Goal: Find specific fact: Find specific page/section

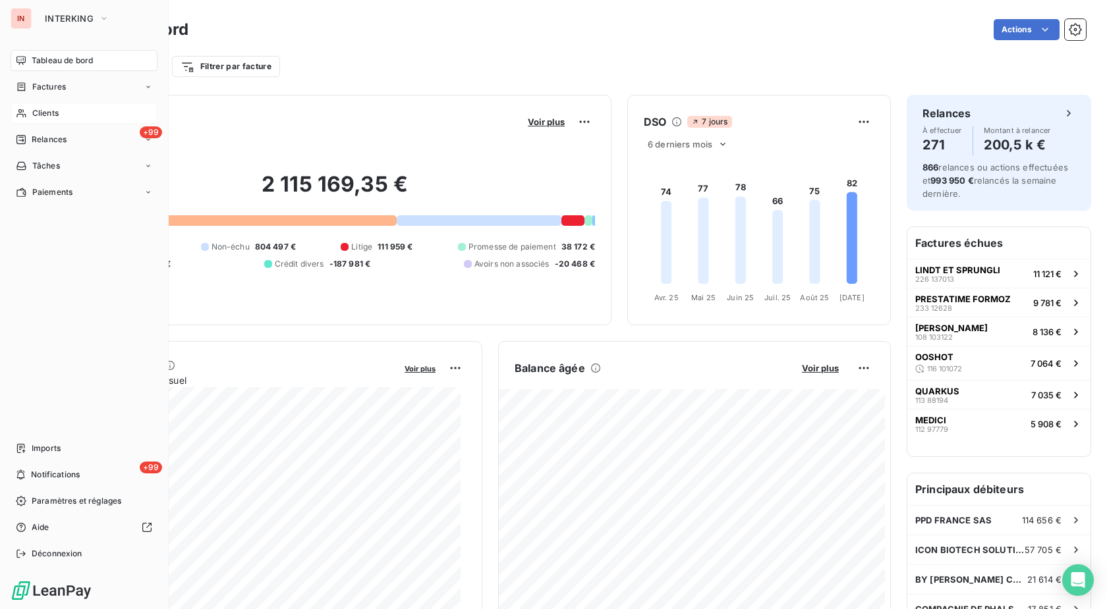
click at [30, 109] on div "Clients" at bounding box center [84, 113] width 147 height 21
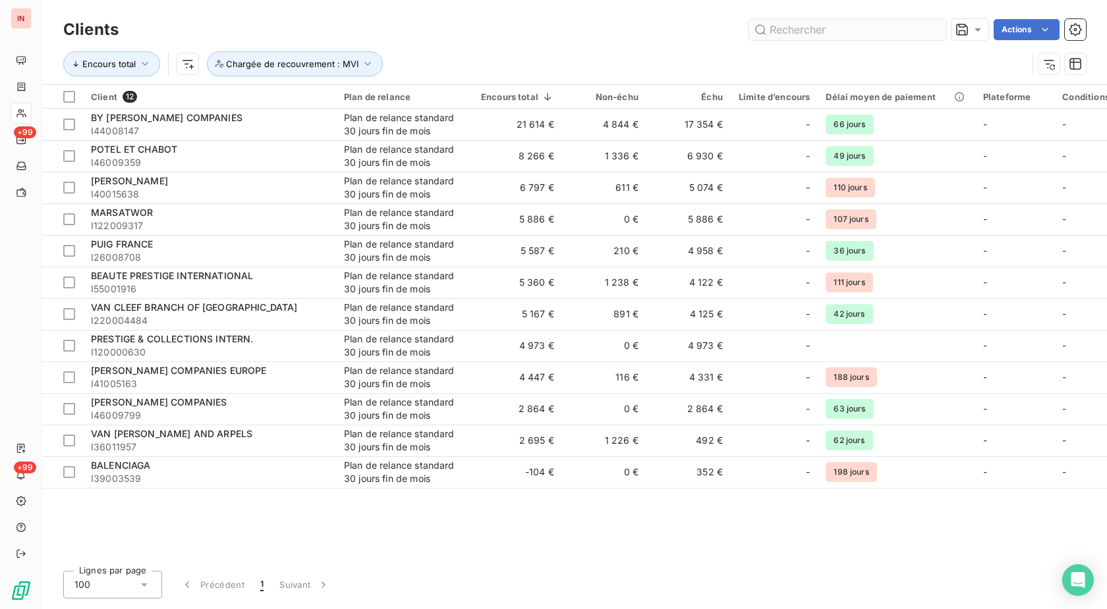
click at [836, 29] on input "text" at bounding box center [847, 29] width 198 height 21
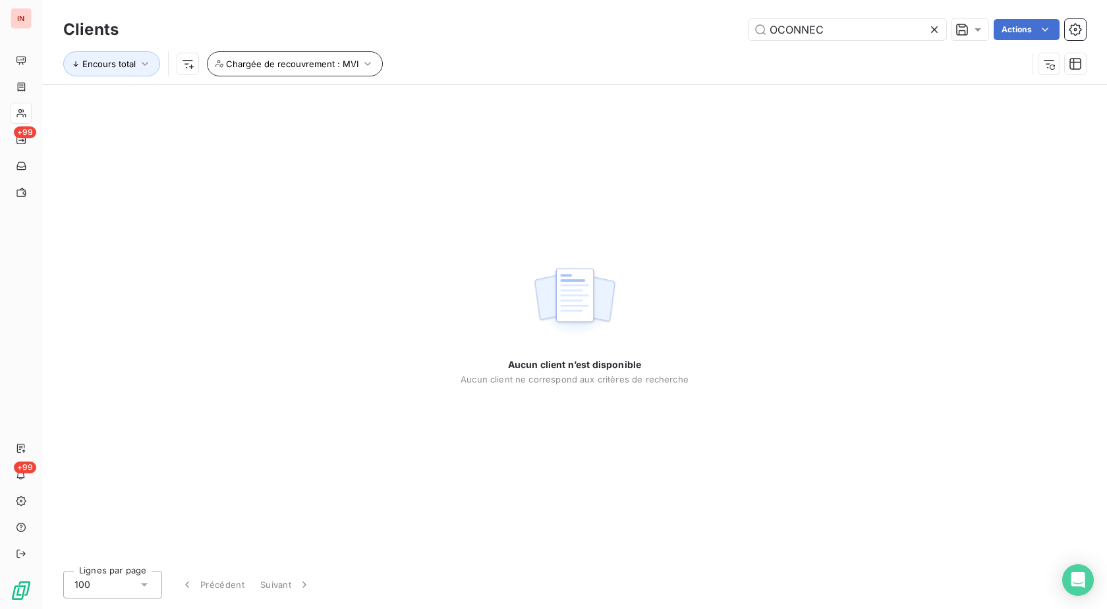
type input "OCONNEC"
click at [312, 56] on button "Chargée de recouvrement : MVI" at bounding box center [295, 63] width 176 height 25
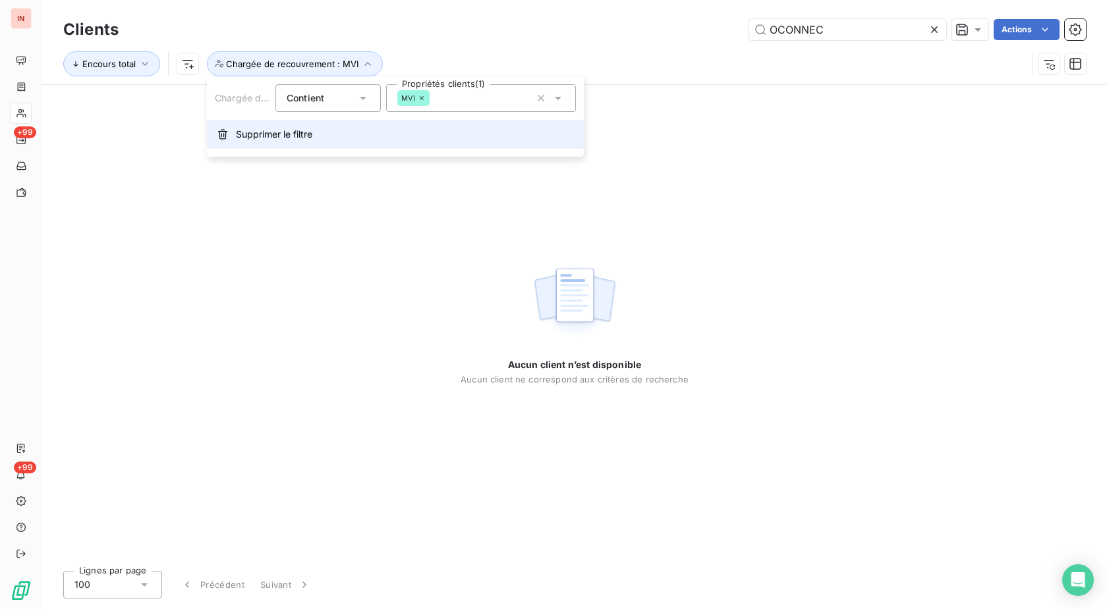
click at [285, 136] on span "Supprimer le filtre" at bounding box center [274, 134] width 76 height 13
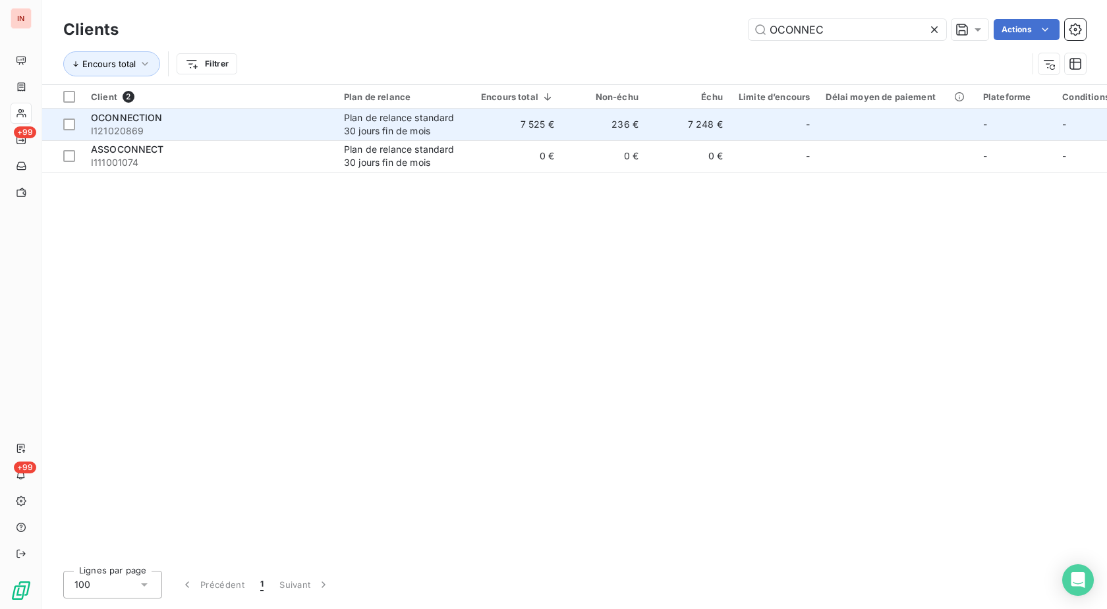
click at [424, 124] on div "Plan de relance standard 30 jours fin de mois" at bounding box center [404, 124] width 121 height 26
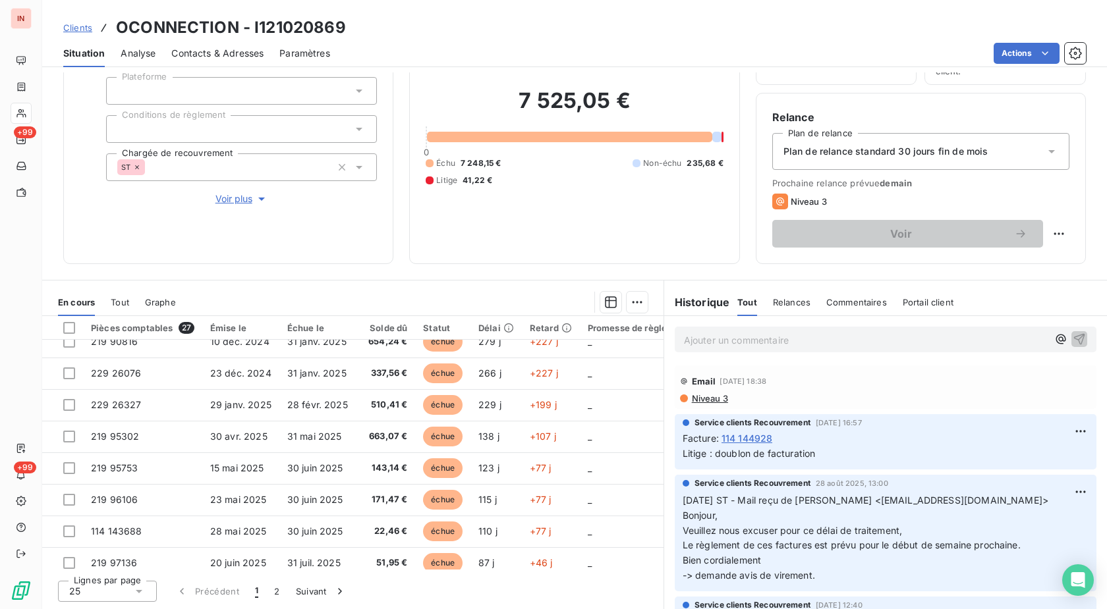
scroll to position [572, 0]
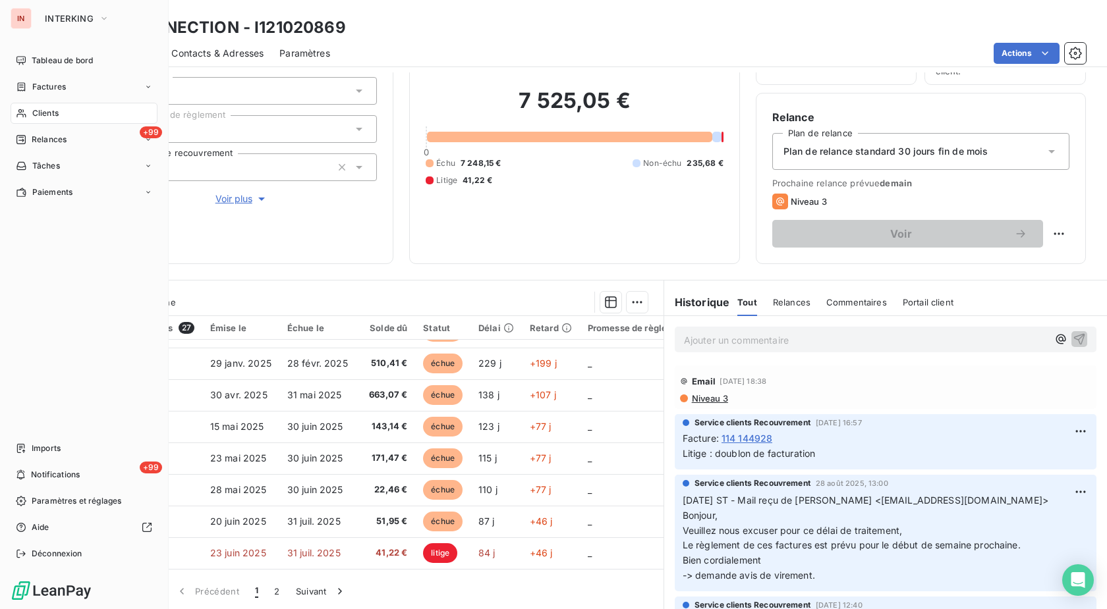
click at [44, 110] on span "Clients" at bounding box center [45, 113] width 26 height 12
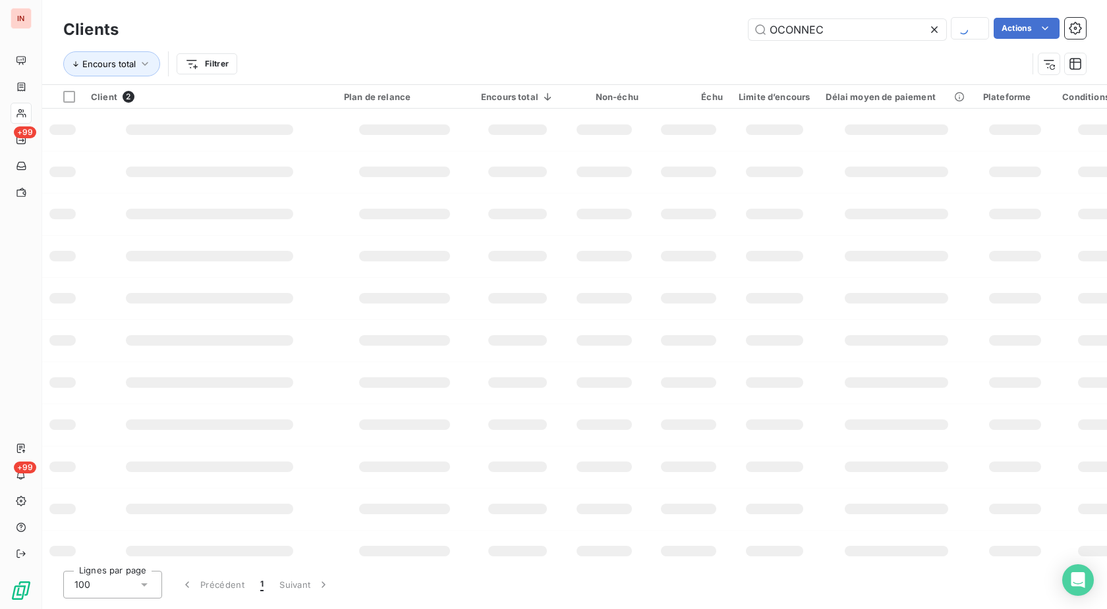
drag, startPoint x: 834, startPoint y: 28, endPoint x: 651, endPoint y: 36, distance: 183.3
click at [748, 34] on input "OCONNEC" at bounding box center [847, 29] width 198 height 21
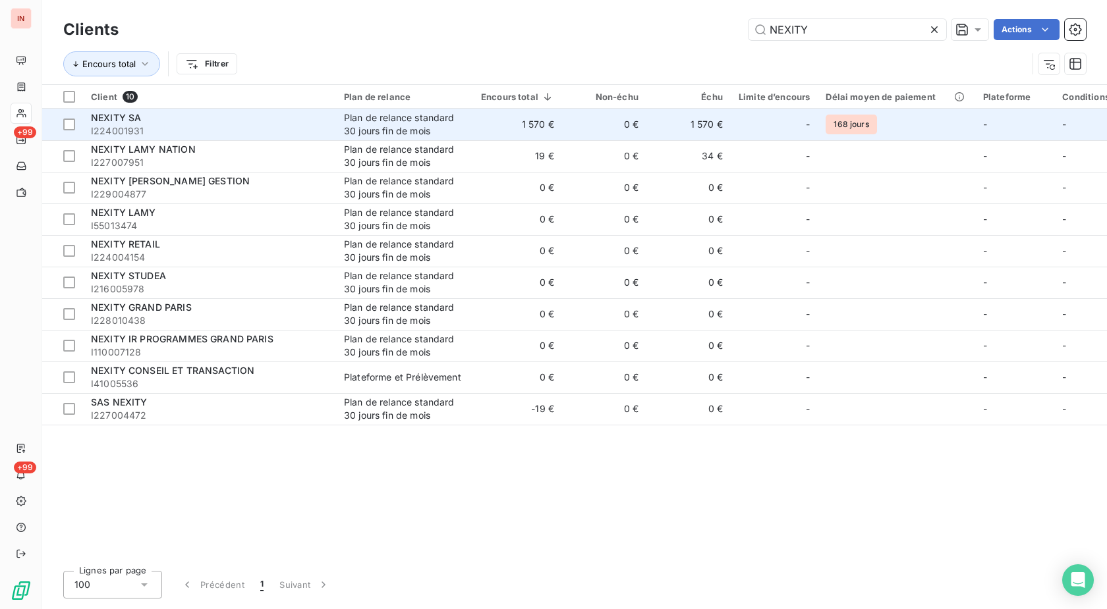
type input "NEXITY"
click at [638, 118] on td "0 €" at bounding box center [604, 125] width 84 height 32
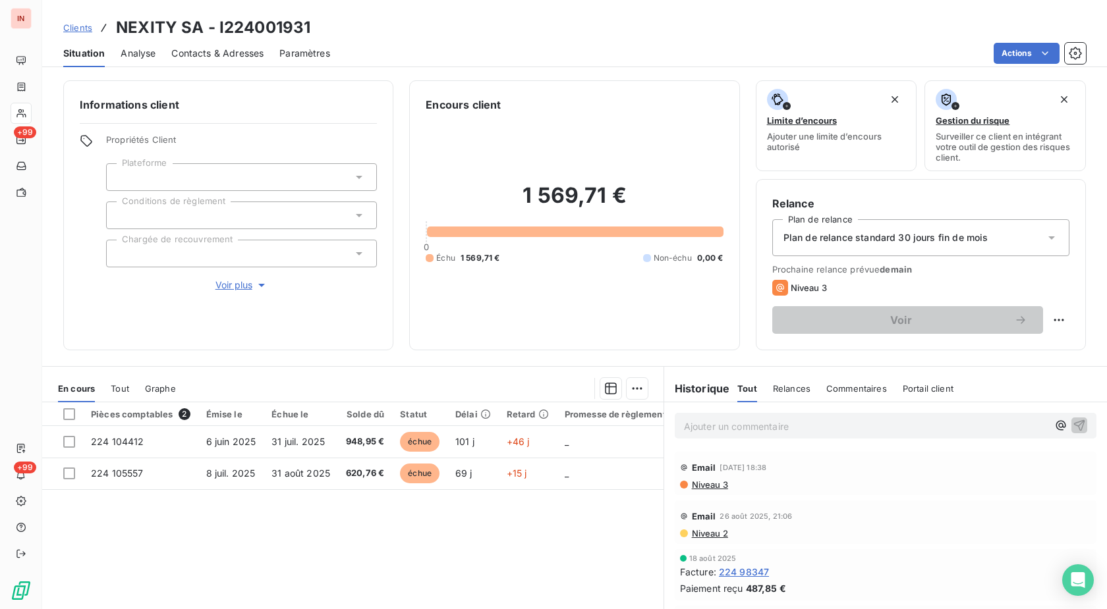
click at [275, 29] on h3 "NEXITY SA - I224001931" at bounding box center [213, 28] width 194 height 24
copy h3 "I224001931"
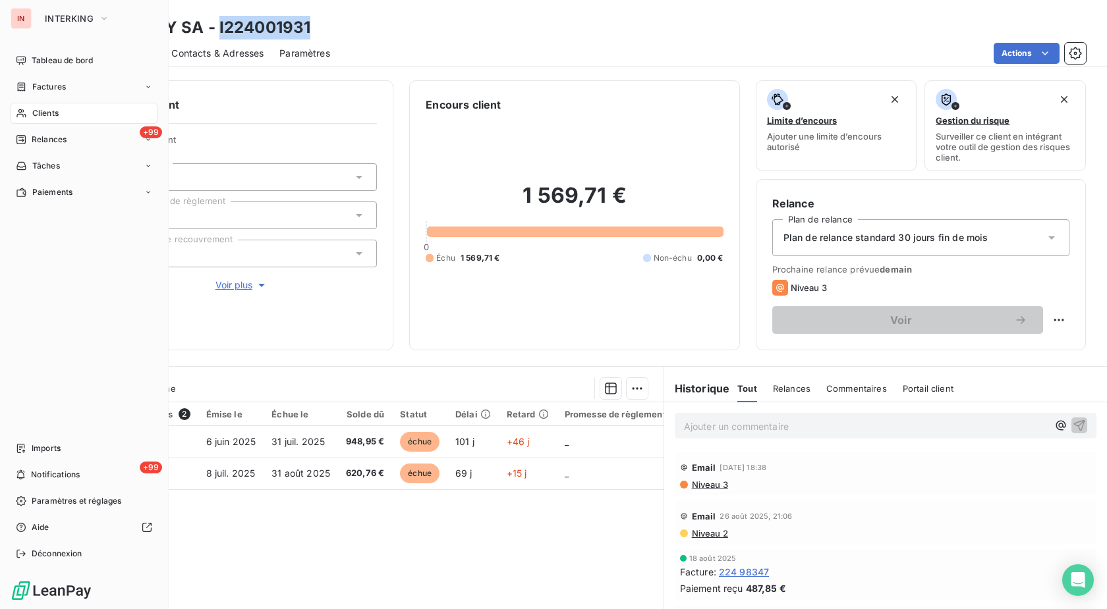
click at [24, 111] on icon at bounding box center [21, 113] width 11 height 11
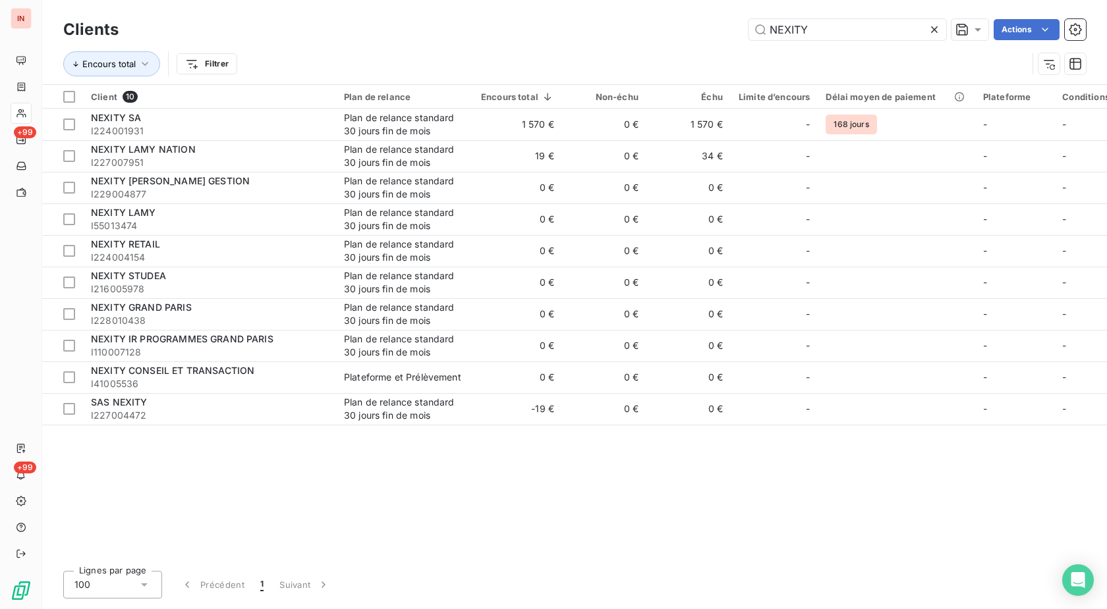
drag, startPoint x: 847, startPoint y: 28, endPoint x: 675, endPoint y: 32, distance: 172.6
click at [748, 32] on input "NEXITY" at bounding box center [847, 29] width 198 height 21
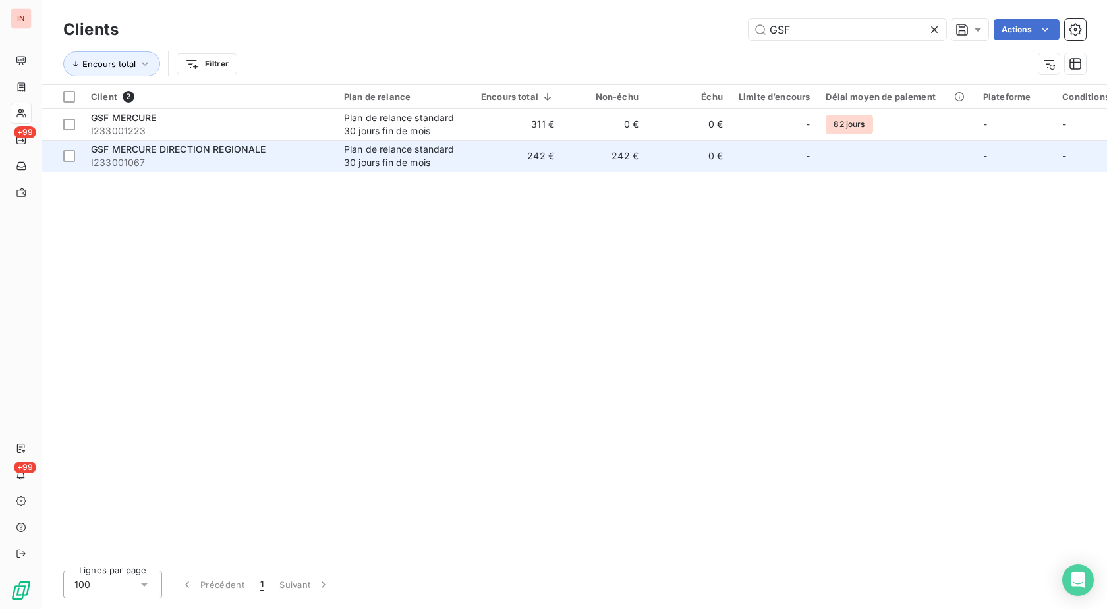
type input "GSF"
click at [424, 160] on div "Plan de relance standard 30 jours fin de mois" at bounding box center [404, 156] width 121 height 26
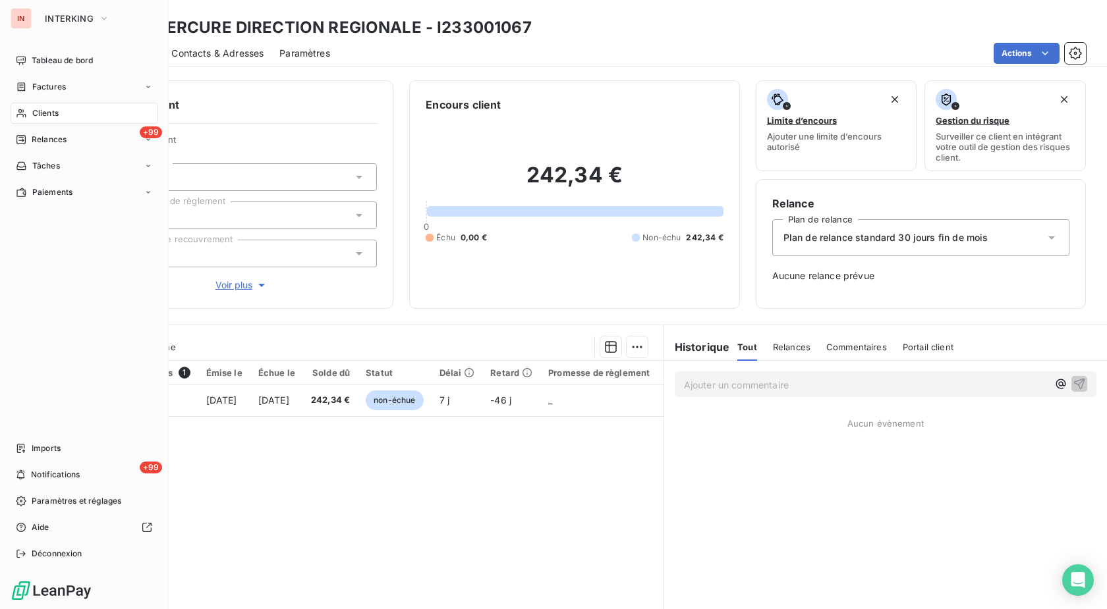
click at [97, 112] on div "Clients" at bounding box center [84, 113] width 147 height 21
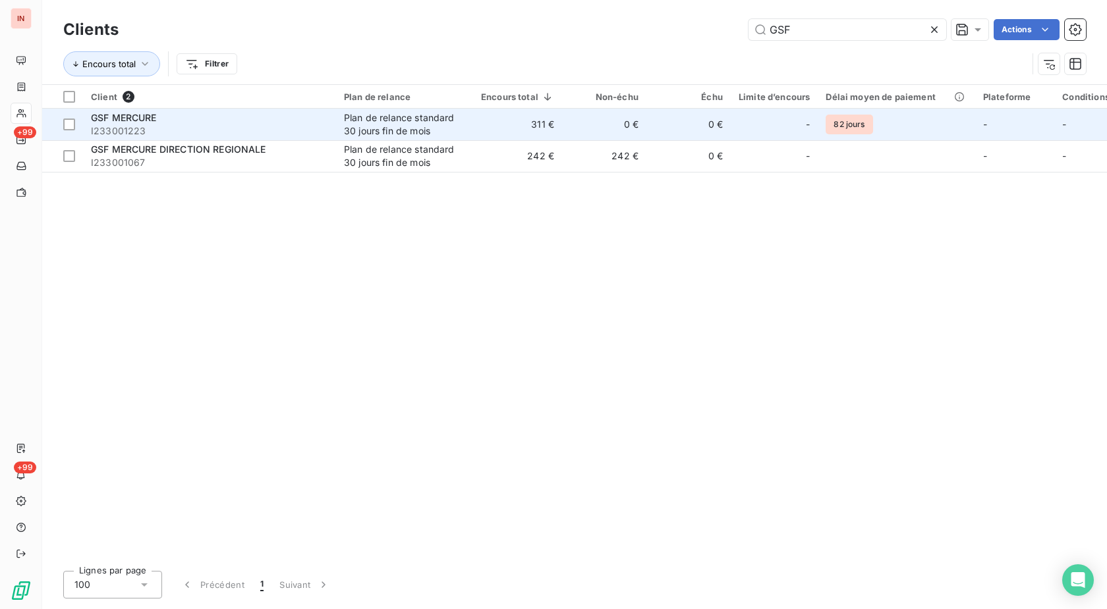
click at [190, 130] on span "I233001223" at bounding box center [209, 130] width 237 height 13
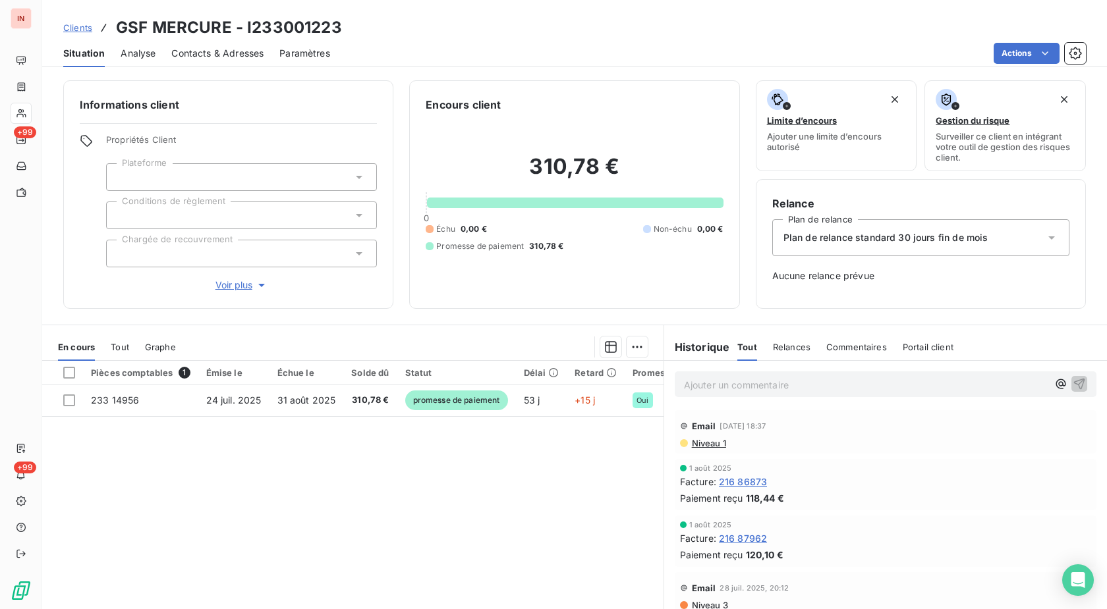
click at [290, 27] on h3 "GSF MERCURE - I233001223" at bounding box center [229, 28] width 226 height 24
click at [291, 27] on h3 "GSF MERCURE - I233001223" at bounding box center [229, 28] width 226 height 24
copy h3 "I233001223"
